Goal: Find specific page/section: Find specific page/section

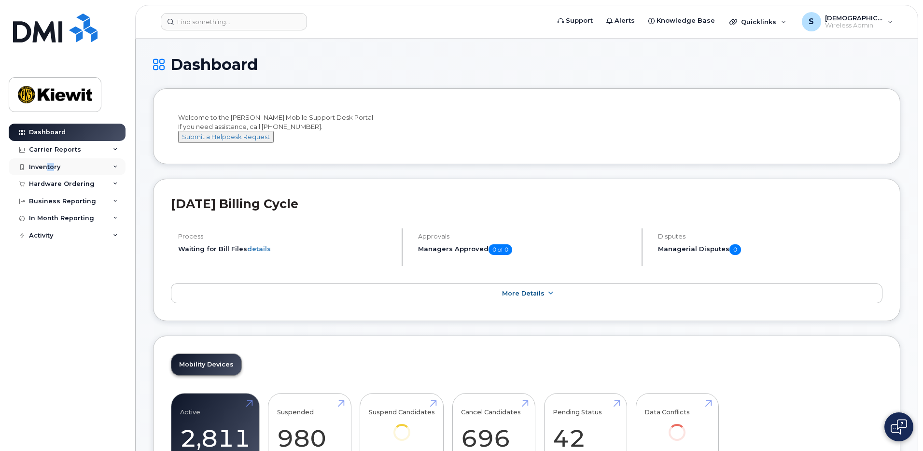
drag, startPoint x: 45, startPoint y: 166, endPoint x: 53, endPoint y: 170, distance: 8.0
click at [53, 170] on div "Inventory" at bounding box center [44, 167] width 31 height 8
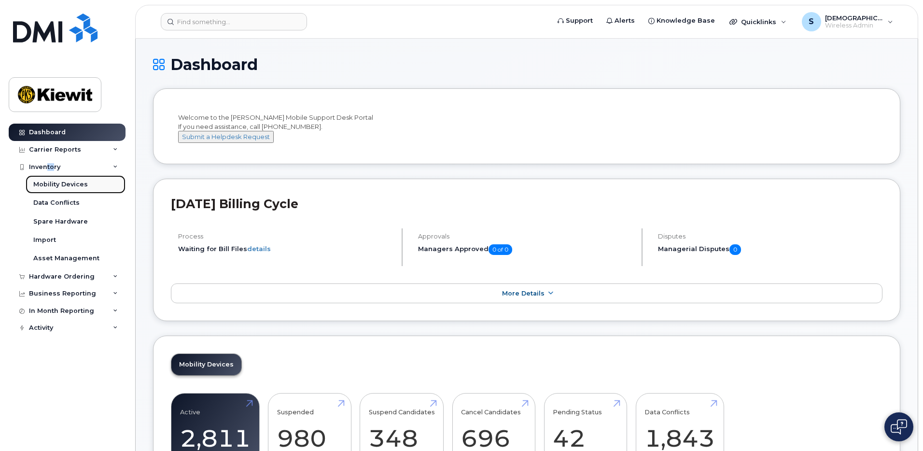
click at [46, 186] on div "Mobility Devices" at bounding box center [60, 184] width 55 height 9
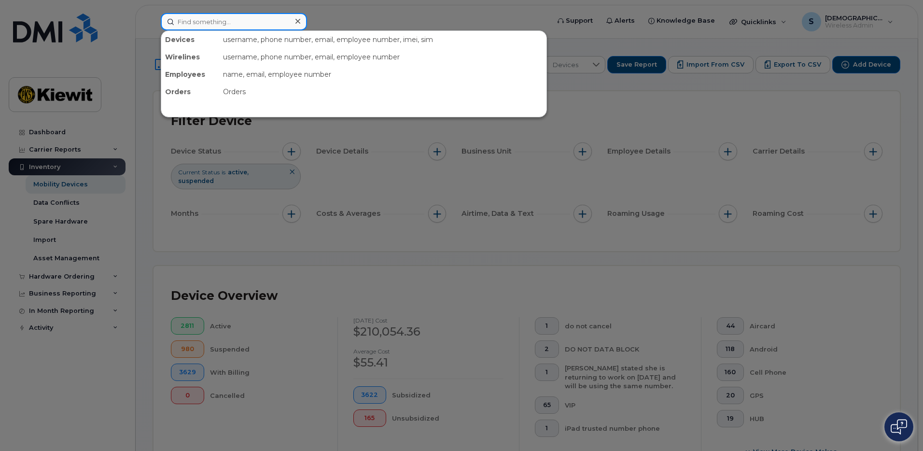
click at [203, 23] on input at bounding box center [234, 21] width 146 height 17
paste input "2363342725"
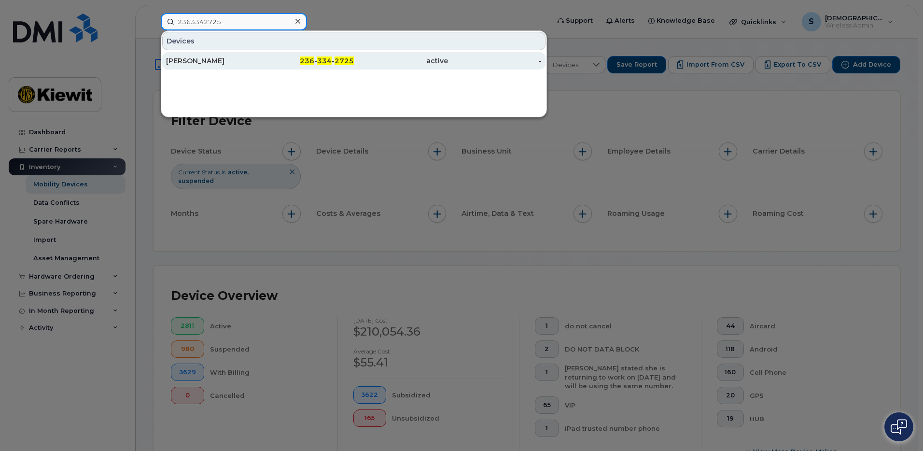
type input "2363342725"
click at [207, 61] on div "[PERSON_NAME]" at bounding box center [213, 61] width 94 height 10
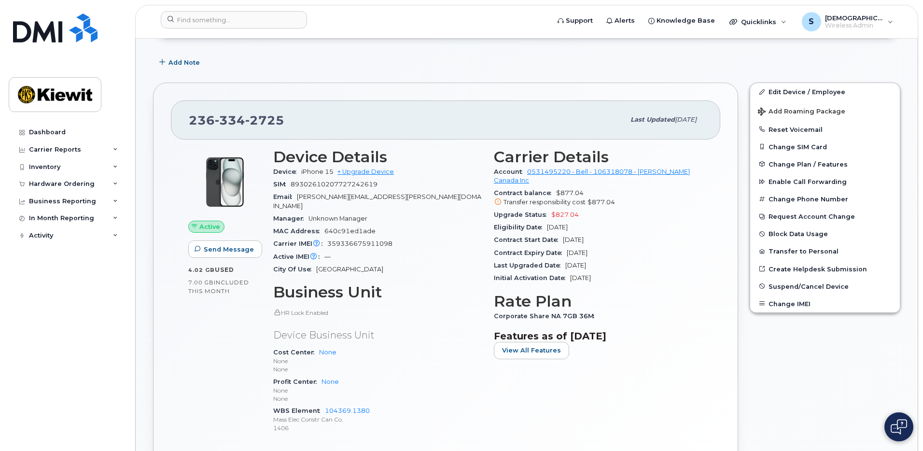
scroll to position [145, 0]
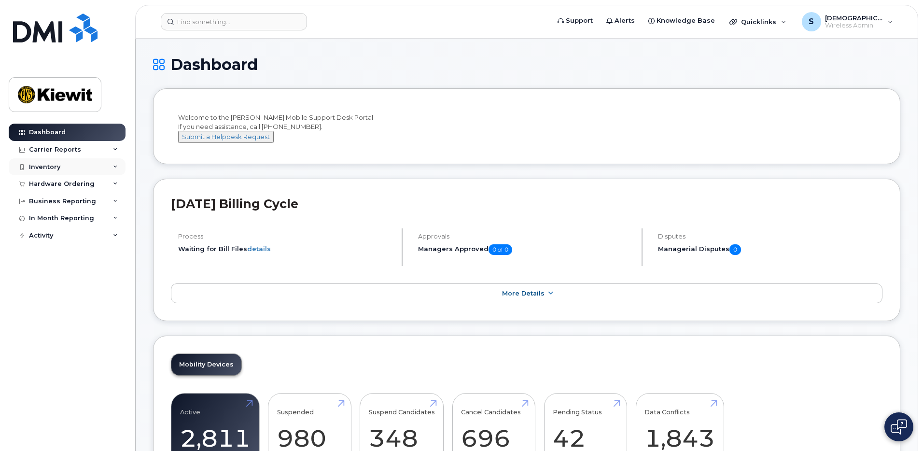
click at [62, 170] on div "Inventory" at bounding box center [67, 166] width 117 height 17
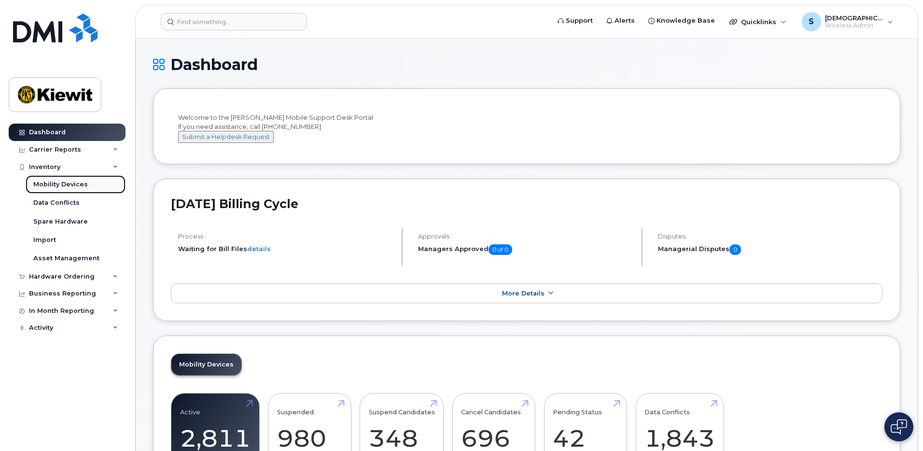
click at [58, 186] on div "Mobility Devices" at bounding box center [60, 184] width 55 height 9
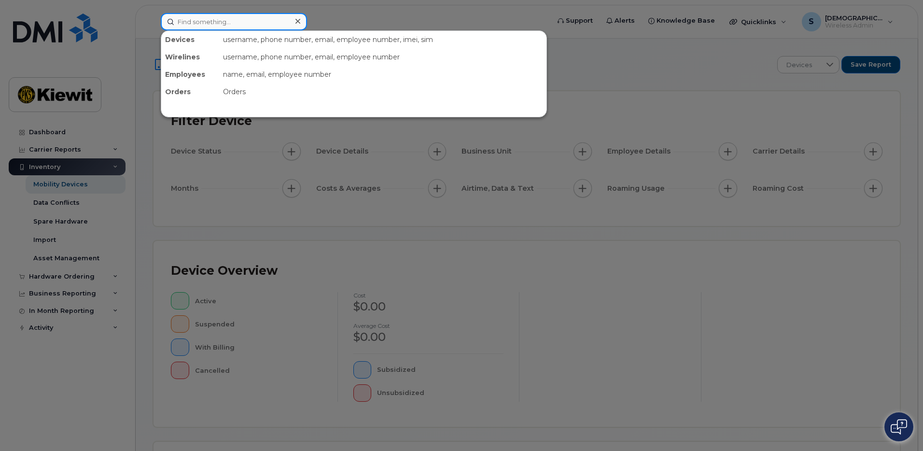
click at [206, 24] on input at bounding box center [234, 21] width 146 height 17
paste input "6132194076"
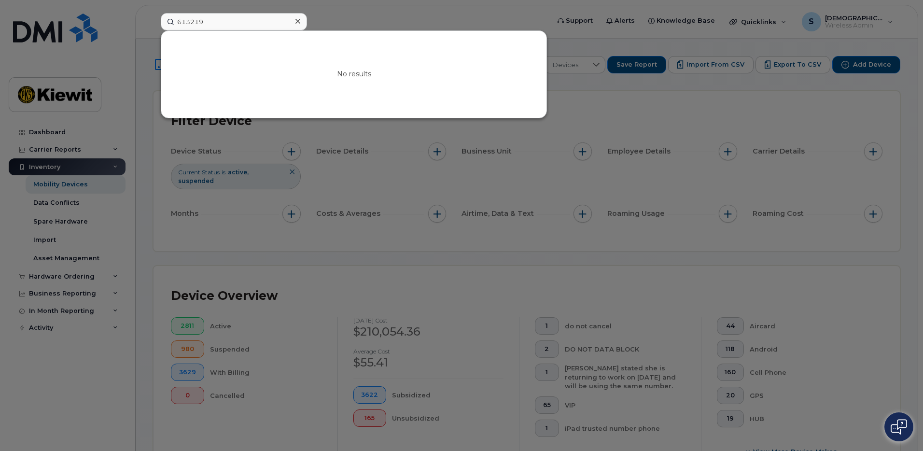
click at [65, 186] on div at bounding box center [461, 225] width 923 height 451
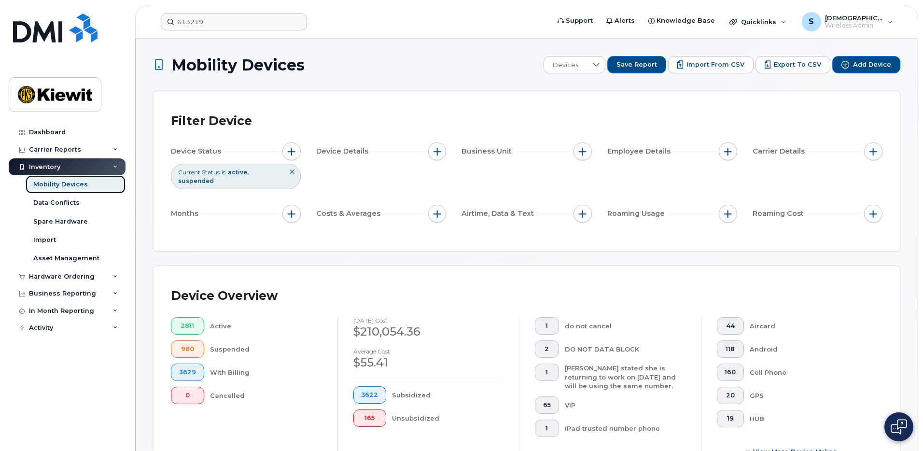
click at [65, 186] on div "Mobility Devices" at bounding box center [60, 184] width 55 height 9
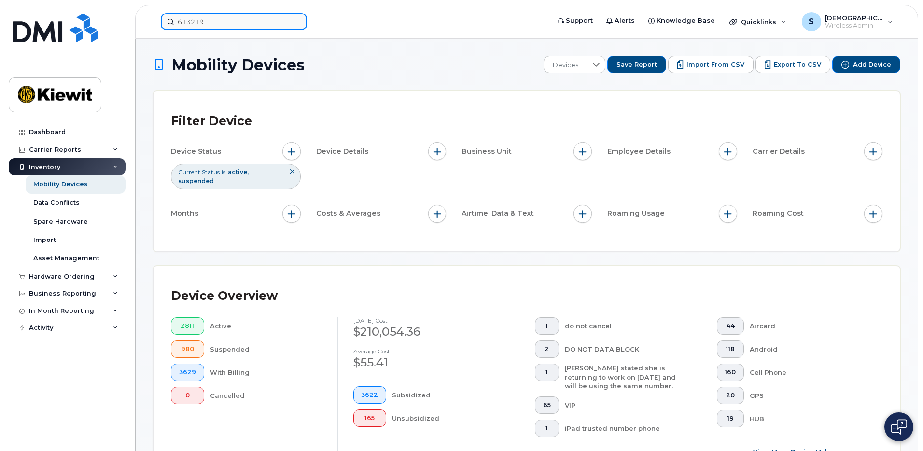
click at [236, 23] on input "613219" at bounding box center [234, 21] width 146 height 17
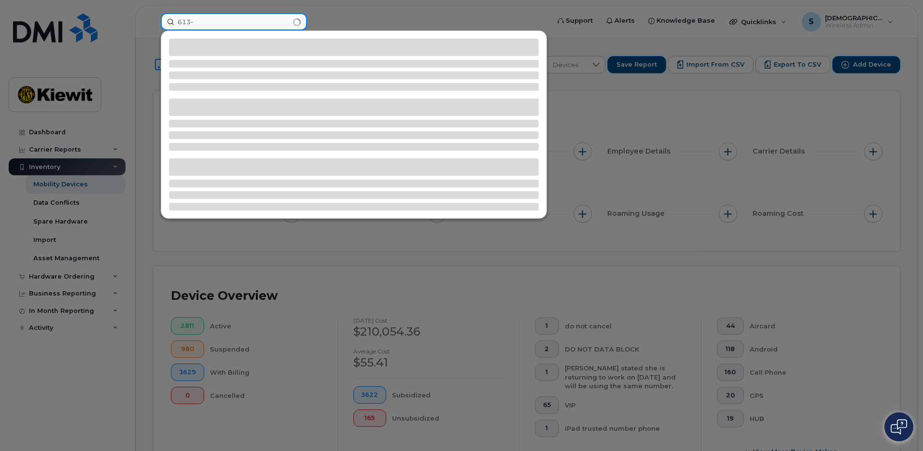
type input "613"
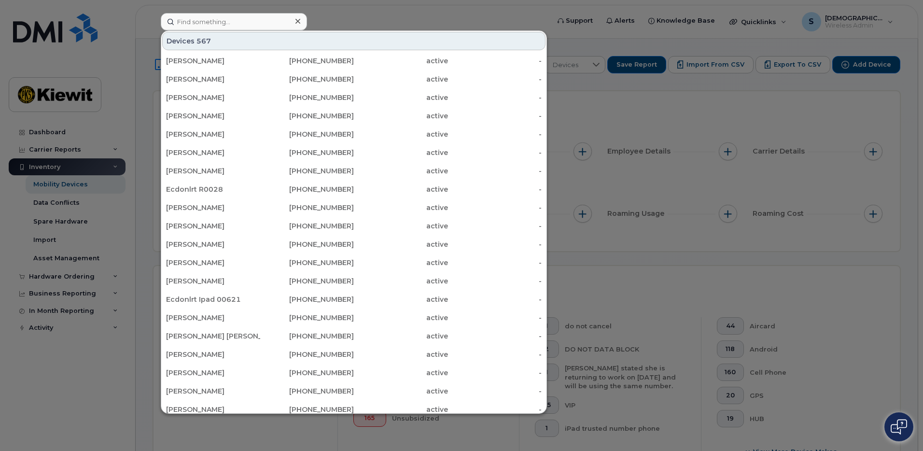
click at [439, 24] on div at bounding box center [461, 225] width 923 height 451
